Goal: Navigation & Orientation: Find specific page/section

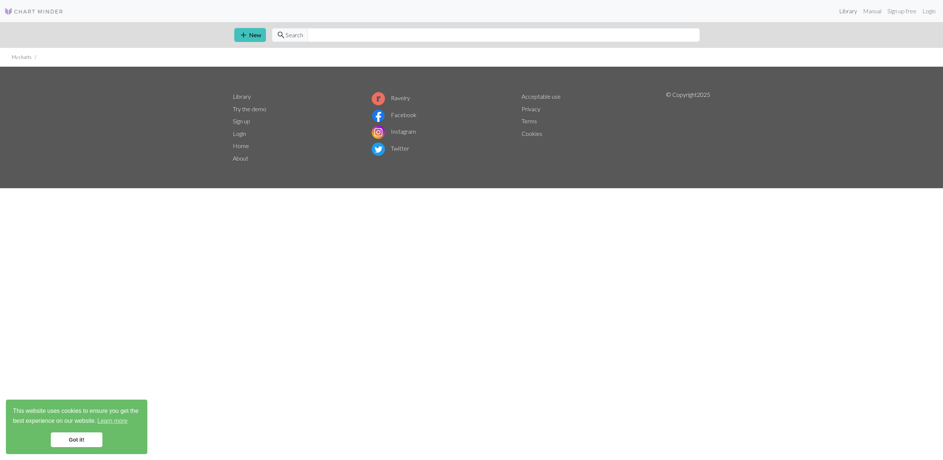
click at [851, 8] on link "Library" at bounding box center [848, 11] width 24 height 15
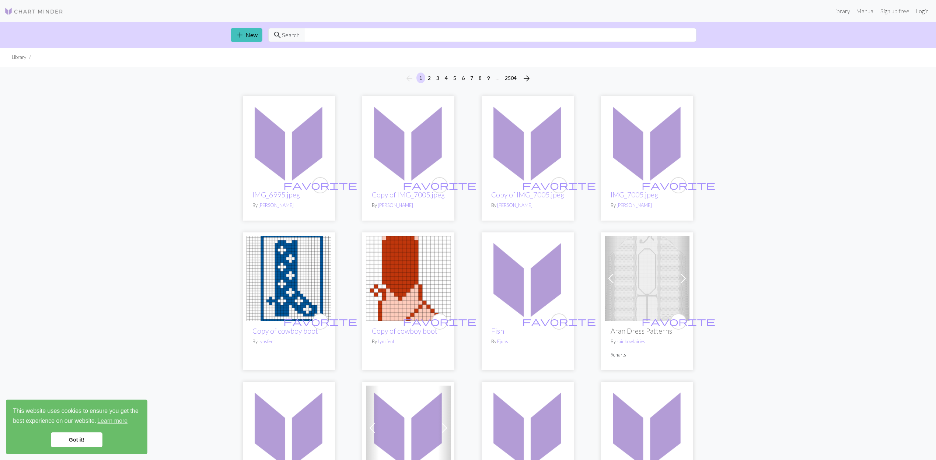
click at [917, 10] on link "Login" at bounding box center [921, 11] width 19 height 15
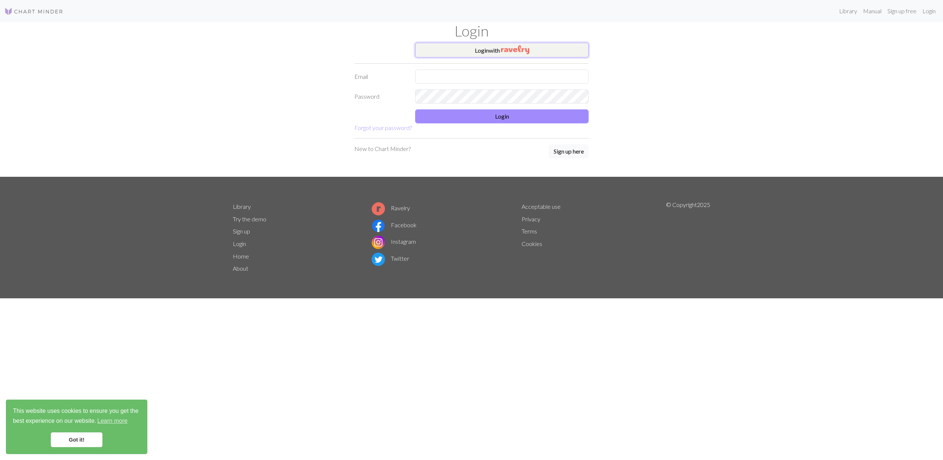
click at [547, 51] on button "Login with" at bounding box center [501, 50] width 173 height 15
